Goal: Task Accomplishment & Management: Use online tool/utility

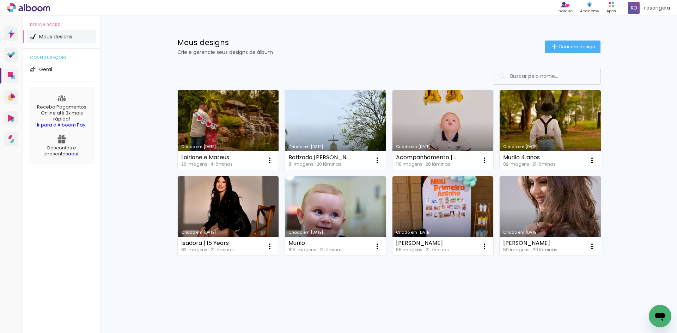
click at [224, 103] on link "Criado em [DATE]" at bounding box center [228, 130] width 101 height 80
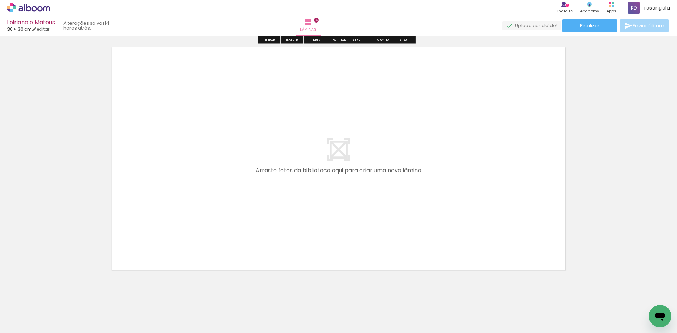
scroll to position [1016, 0]
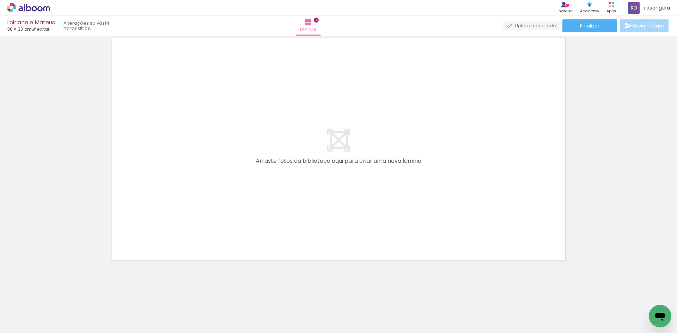
click at [34, 322] on span "Adicionar Fotos" at bounding box center [24, 324] width 21 height 8
click at [0, 0] on input "file" at bounding box center [0, 0] width 0 height 0
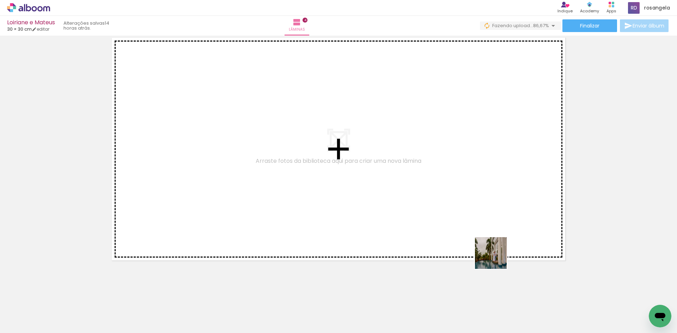
drag, startPoint x: 535, startPoint y: 313, endPoint x: 484, endPoint y: 230, distance: 97.0
click at [473, 222] on quentale-workspace at bounding box center [338, 166] width 677 height 333
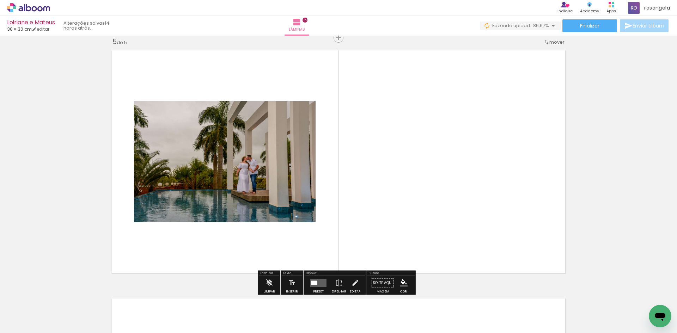
scroll to position [1003, 0]
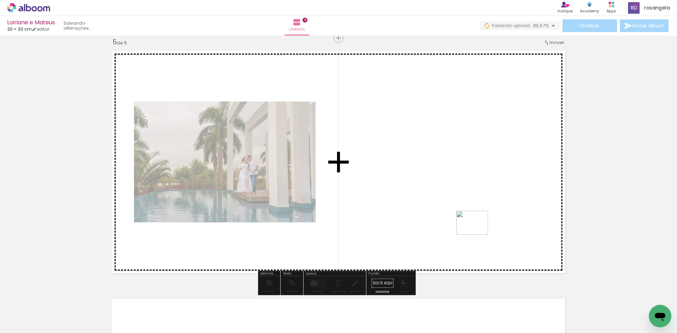
drag, startPoint x: 560, startPoint y: 305, endPoint x: 474, endPoint y: 231, distance: 113.5
click at [474, 231] on quentale-workspace at bounding box center [338, 166] width 677 height 333
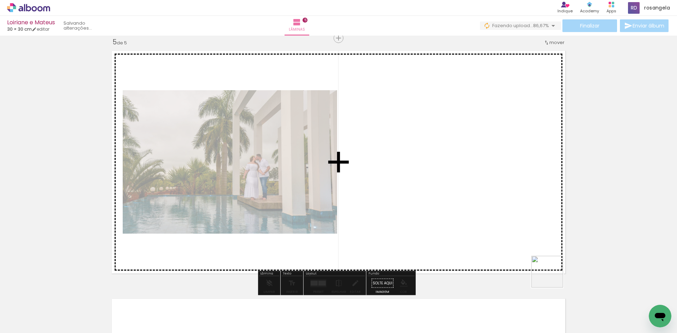
drag, startPoint x: 617, startPoint y: 320, endPoint x: 490, endPoint y: 236, distance: 152.1
click at [490, 236] on quentale-workspace at bounding box center [338, 166] width 677 height 333
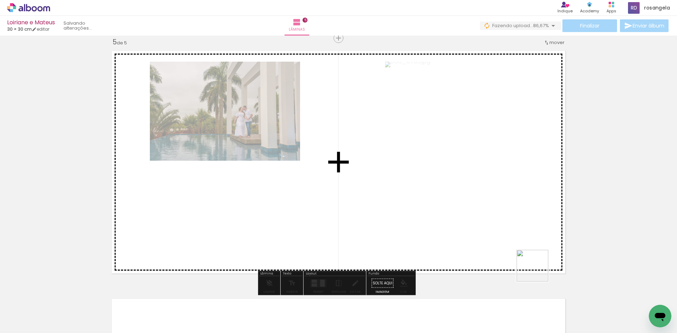
drag, startPoint x: 640, startPoint y: 312, endPoint x: 405, endPoint y: 213, distance: 254.1
click at [405, 213] on quentale-workspace at bounding box center [338, 166] width 677 height 333
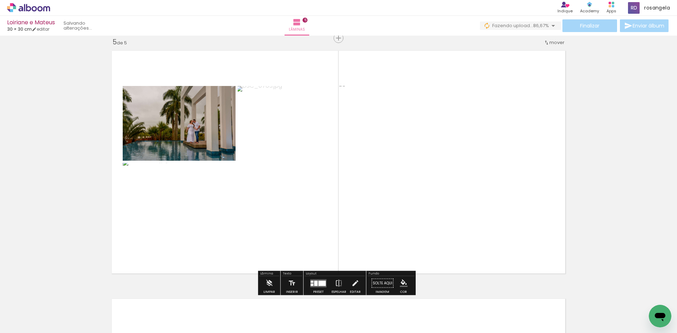
click at [324, 278] on div at bounding box center [318, 284] width 19 height 14
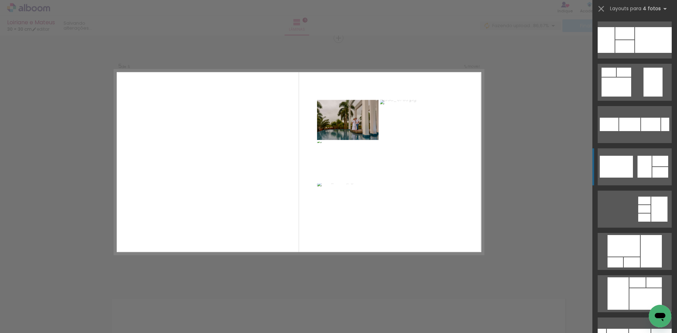
scroll to position [388, 0]
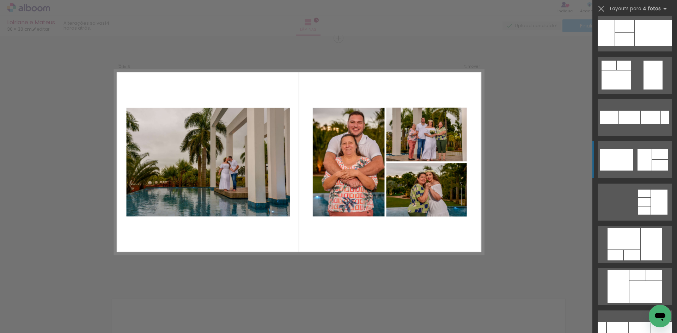
click at [653, 169] on div at bounding box center [661, 165] width 16 height 11
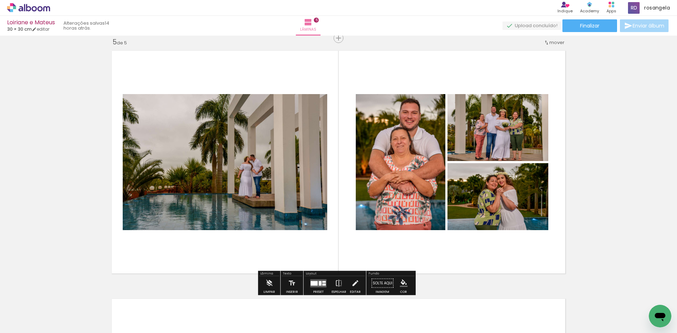
click at [274, 161] on quentale-photo at bounding box center [225, 162] width 205 height 136
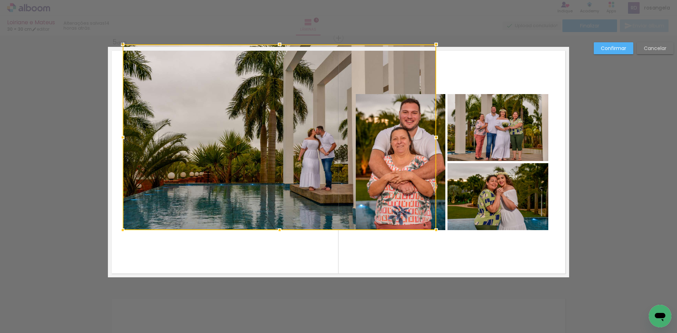
drag, startPoint x: 325, startPoint y: 97, endPoint x: 434, endPoint y: 50, distance: 118.7
click at [434, 50] on div at bounding box center [436, 44] width 14 height 14
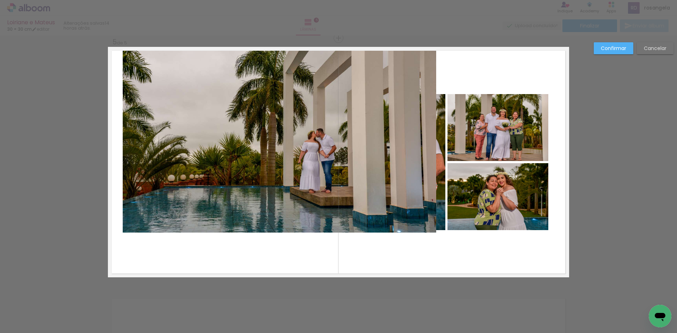
click at [172, 225] on quentale-photo at bounding box center [280, 140] width 314 height 186
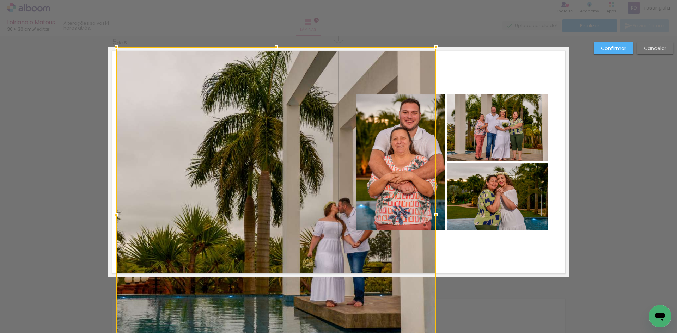
drag, startPoint x: 121, startPoint y: 232, endPoint x: 115, endPoint y: 250, distance: 18.9
click at [116, 250] on div at bounding box center [276, 214] width 320 height 335
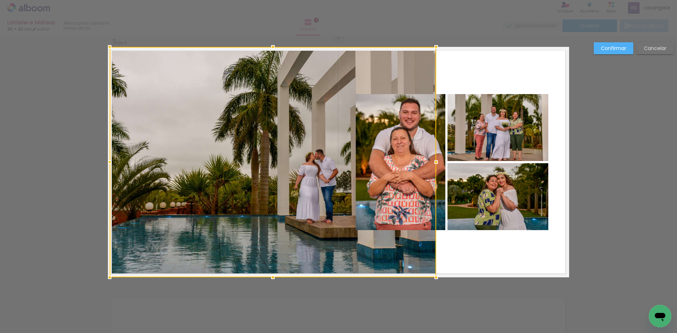
drag, startPoint x: 112, startPoint y: 162, endPoint x: 99, endPoint y: 162, distance: 13.4
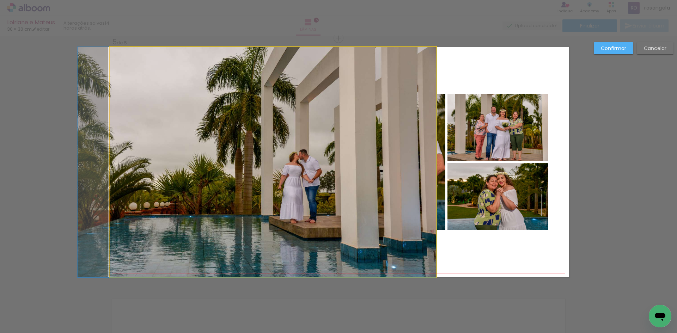
drag, startPoint x: 158, startPoint y: 181, endPoint x: 119, endPoint y: 183, distance: 39.2
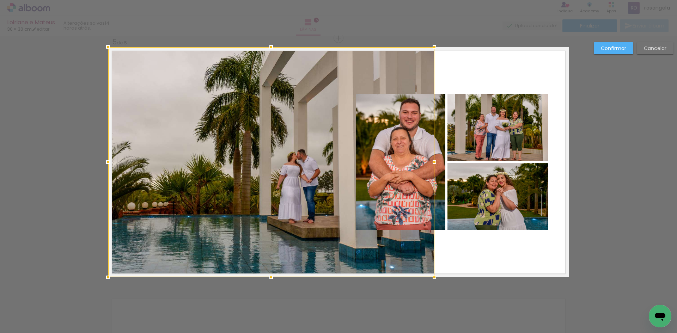
drag, startPoint x: 272, startPoint y: 179, endPoint x: 219, endPoint y: 170, distance: 53.7
click at [219, 170] on div at bounding box center [271, 162] width 327 height 231
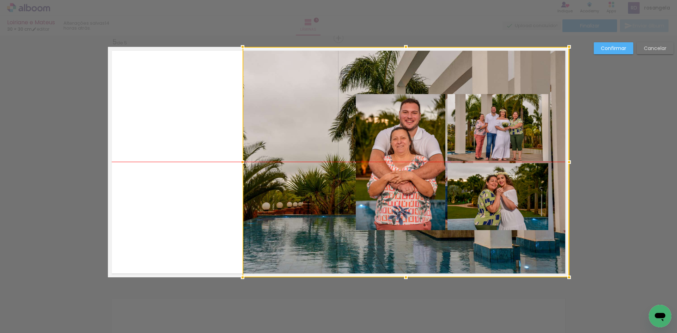
drag, startPoint x: 248, startPoint y: 170, endPoint x: 370, endPoint y: 173, distance: 122.4
click at [370, 173] on div at bounding box center [406, 162] width 327 height 231
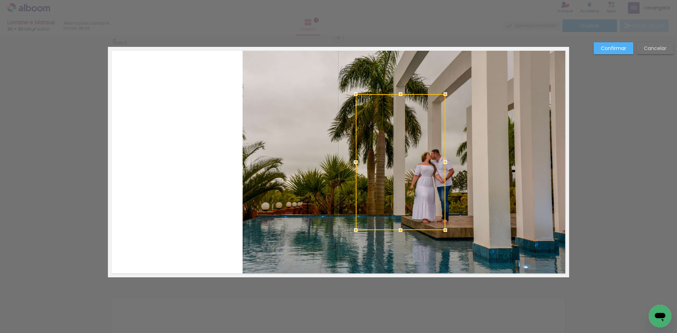
click at [304, 192] on quentale-photo at bounding box center [406, 162] width 327 height 231
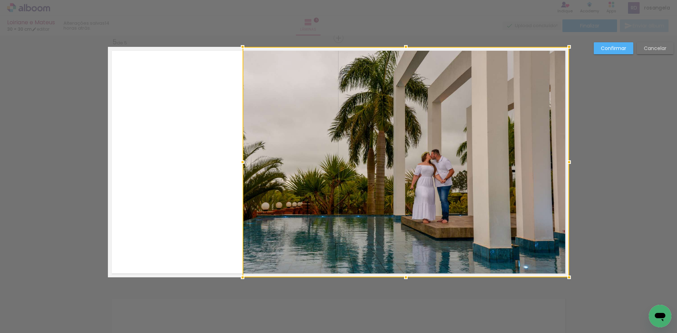
click at [304, 192] on div at bounding box center [406, 162] width 327 height 231
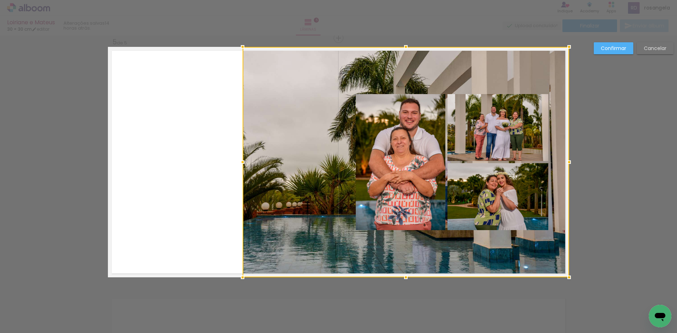
click at [324, 186] on div at bounding box center [406, 162] width 327 height 231
click at [382, 169] on div at bounding box center [406, 162] width 327 height 231
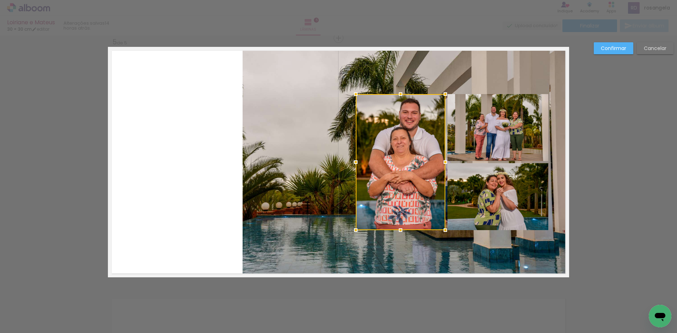
click at [480, 148] on quentale-photo at bounding box center [498, 127] width 101 height 67
click at [498, 180] on div at bounding box center [452, 162] width 193 height 136
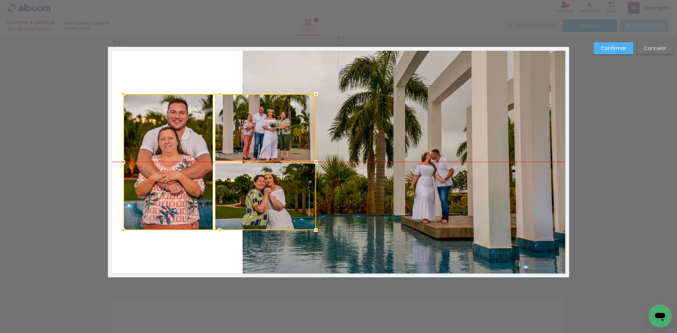
drag, startPoint x: 394, startPoint y: 179, endPoint x: 161, endPoint y: 180, distance: 232.5
click at [161, 180] on div at bounding box center [219, 162] width 193 height 136
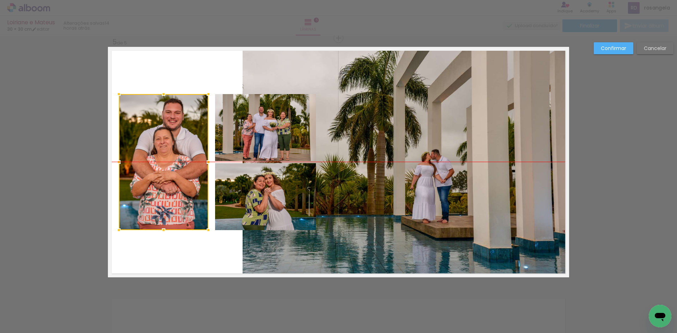
drag, startPoint x: 160, startPoint y: 180, endPoint x: 156, endPoint y: 181, distance: 4.5
click at [156, 181] on div at bounding box center [164, 162] width 90 height 136
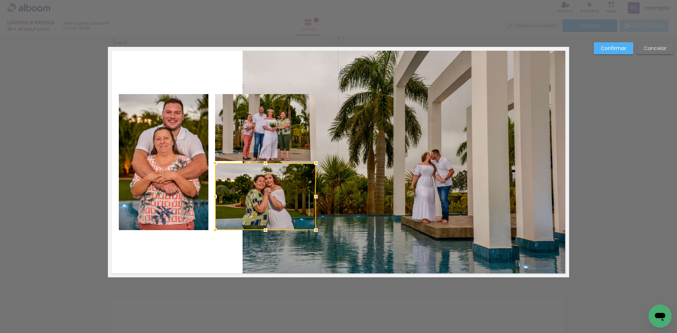
click at [225, 156] on quentale-photo at bounding box center [265, 127] width 101 height 67
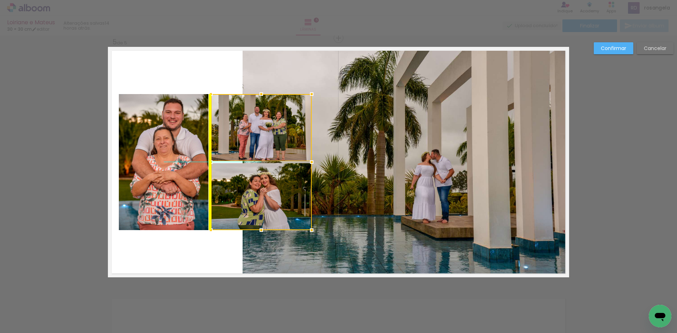
click at [222, 156] on div at bounding box center [261, 162] width 101 height 136
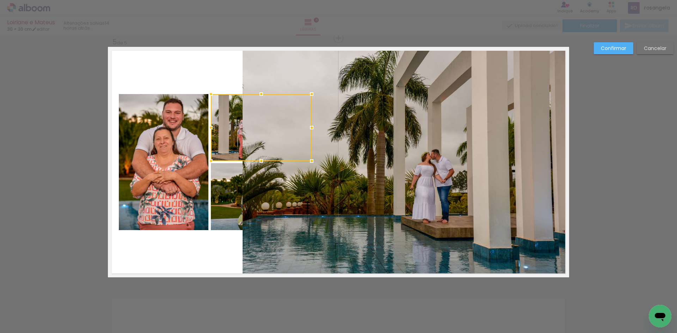
click at [468, 226] on quentale-photo at bounding box center [406, 162] width 327 height 231
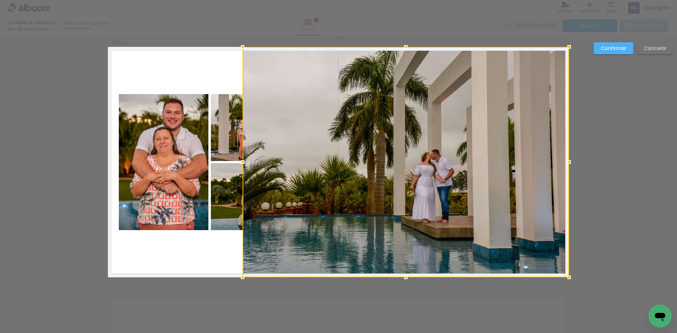
click at [468, 226] on div at bounding box center [406, 162] width 327 height 231
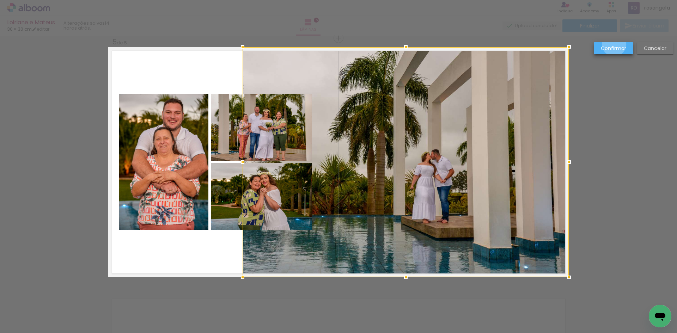
click at [615, 44] on paper-button "Confirmar" at bounding box center [614, 48] width 40 height 12
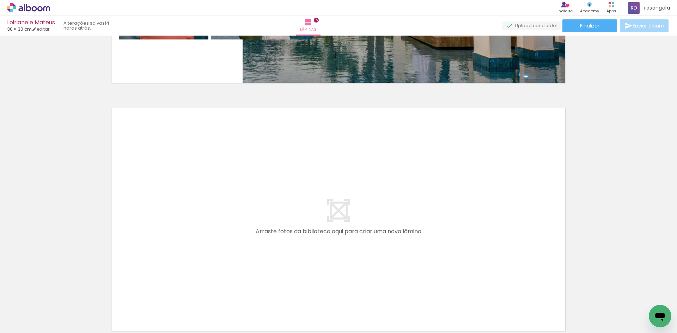
scroll to position [1250, 0]
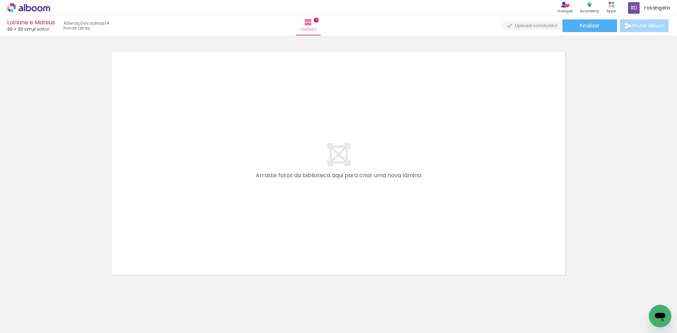
click at [25, 322] on span "Adicionar Fotos" at bounding box center [24, 324] width 21 height 8
click at [0, 0] on input "file" at bounding box center [0, 0] width 0 height 0
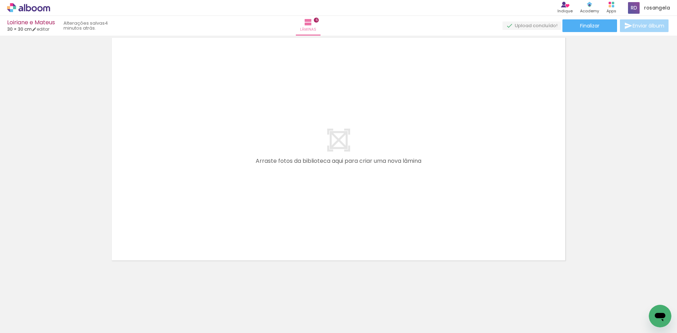
scroll to position [1518, 0]
